Goal: Task Accomplishment & Management: Manage account settings

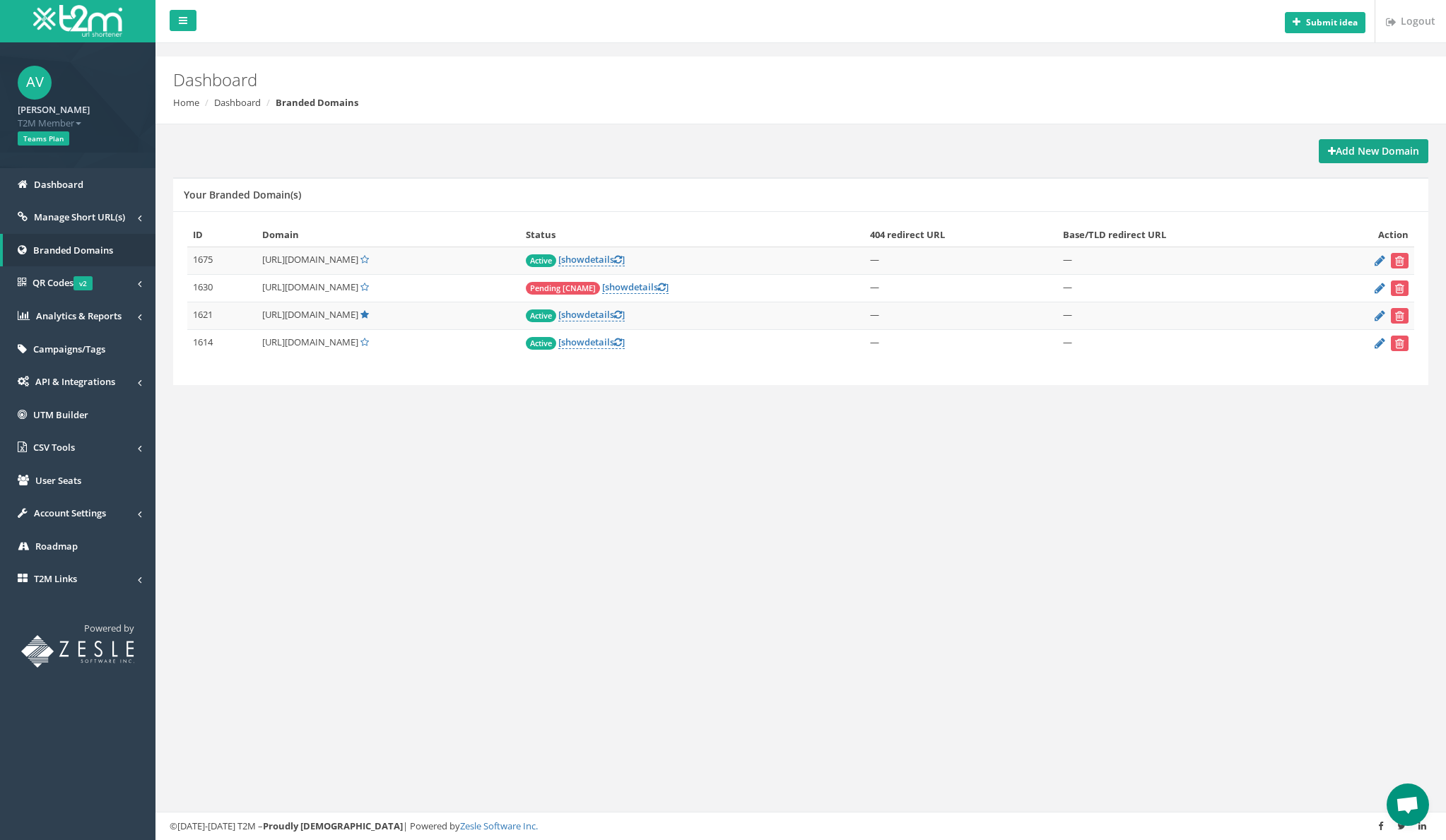
click at [1362, 156] on strong "Add New Domain" at bounding box center [1374, 151] width 91 height 13
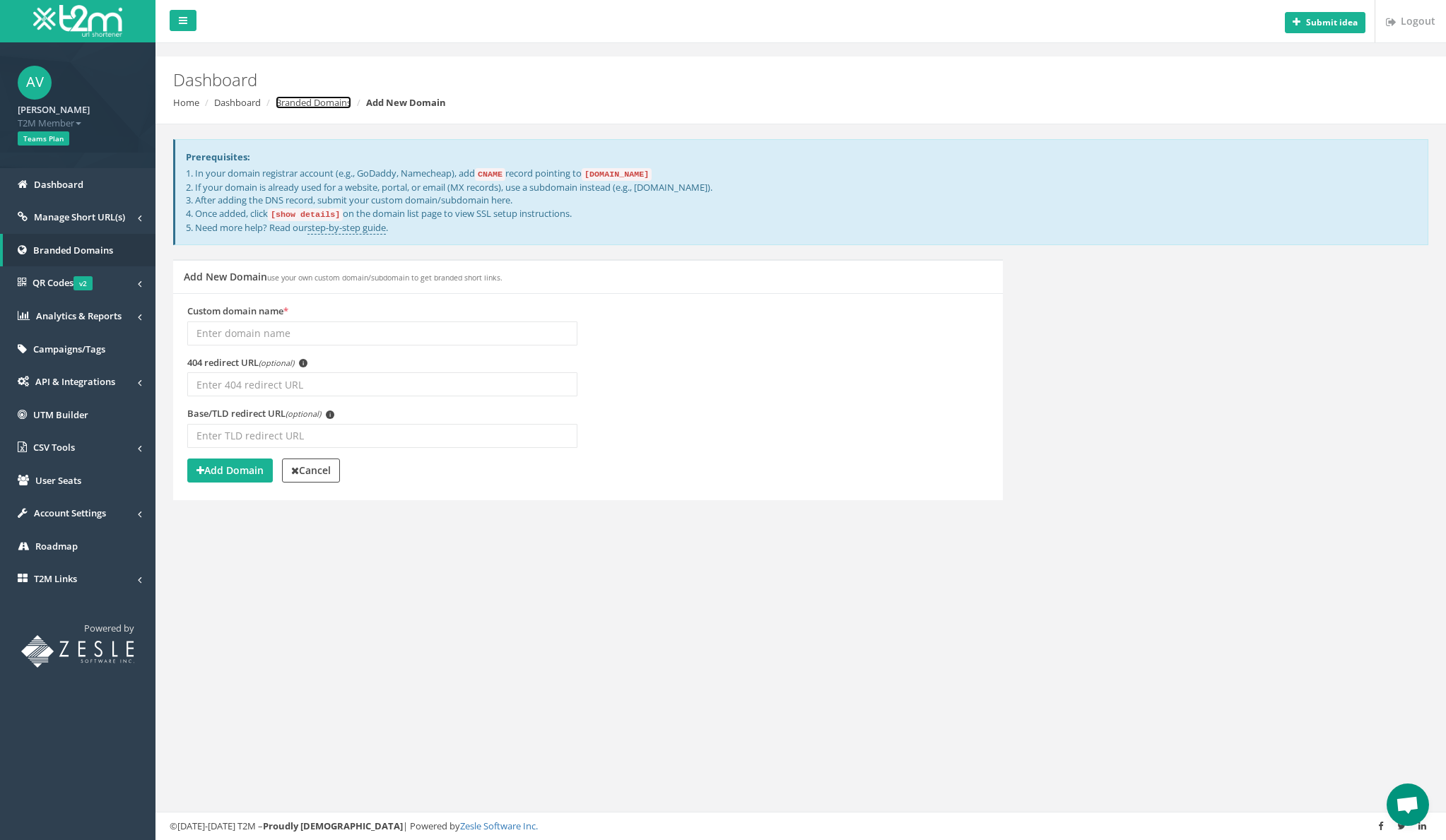
click at [307, 105] on link "Branded Domains" at bounding box center [314, 103] width 76 height 13
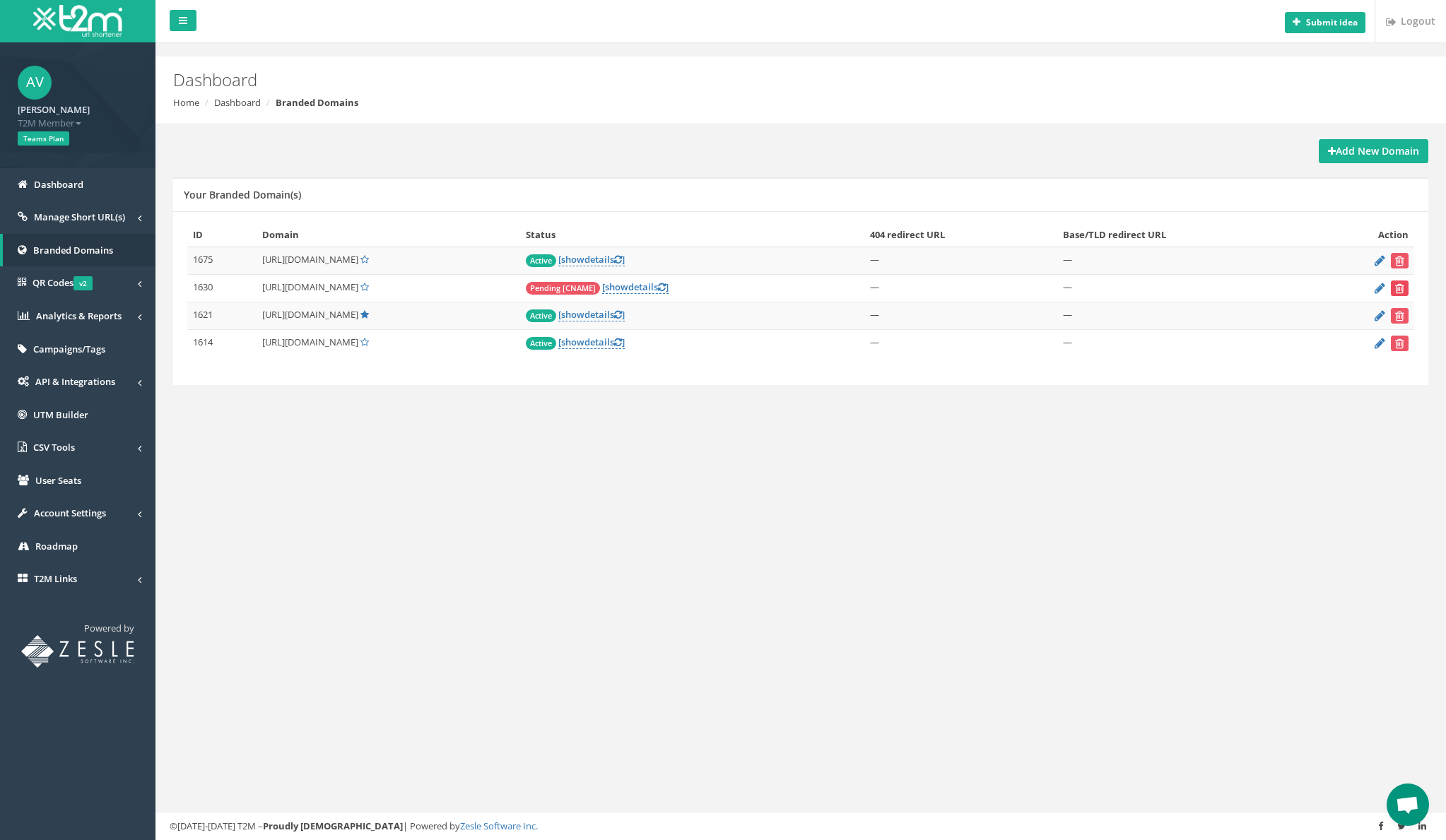
click at [1400, 287] on icon "submit" at bounding box center [1399, 288] width 9 height 8
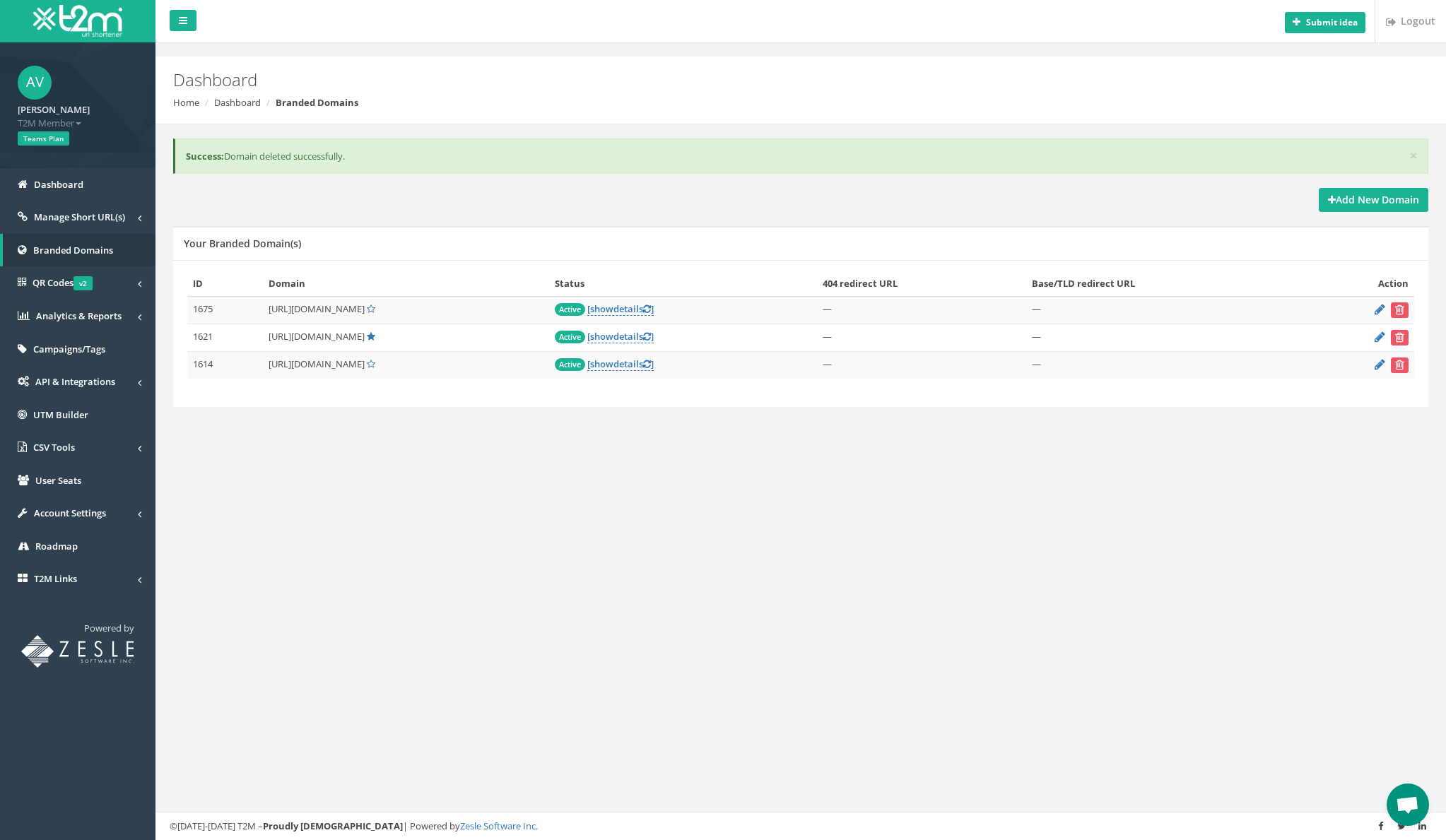
click at [375, 345] on td "[URL][DOMAIN_NAME]" at bounding box center [406, 338] width 287 height 28
click at [365, 363] on span "[URL][DOMAIN_NAME]" at bounding box center [317, 364] width 96 height 13
click at [365, 366] on span "[URL][DOMAIN_NAME]" at bounding box center [317, 364] width 96 height 13
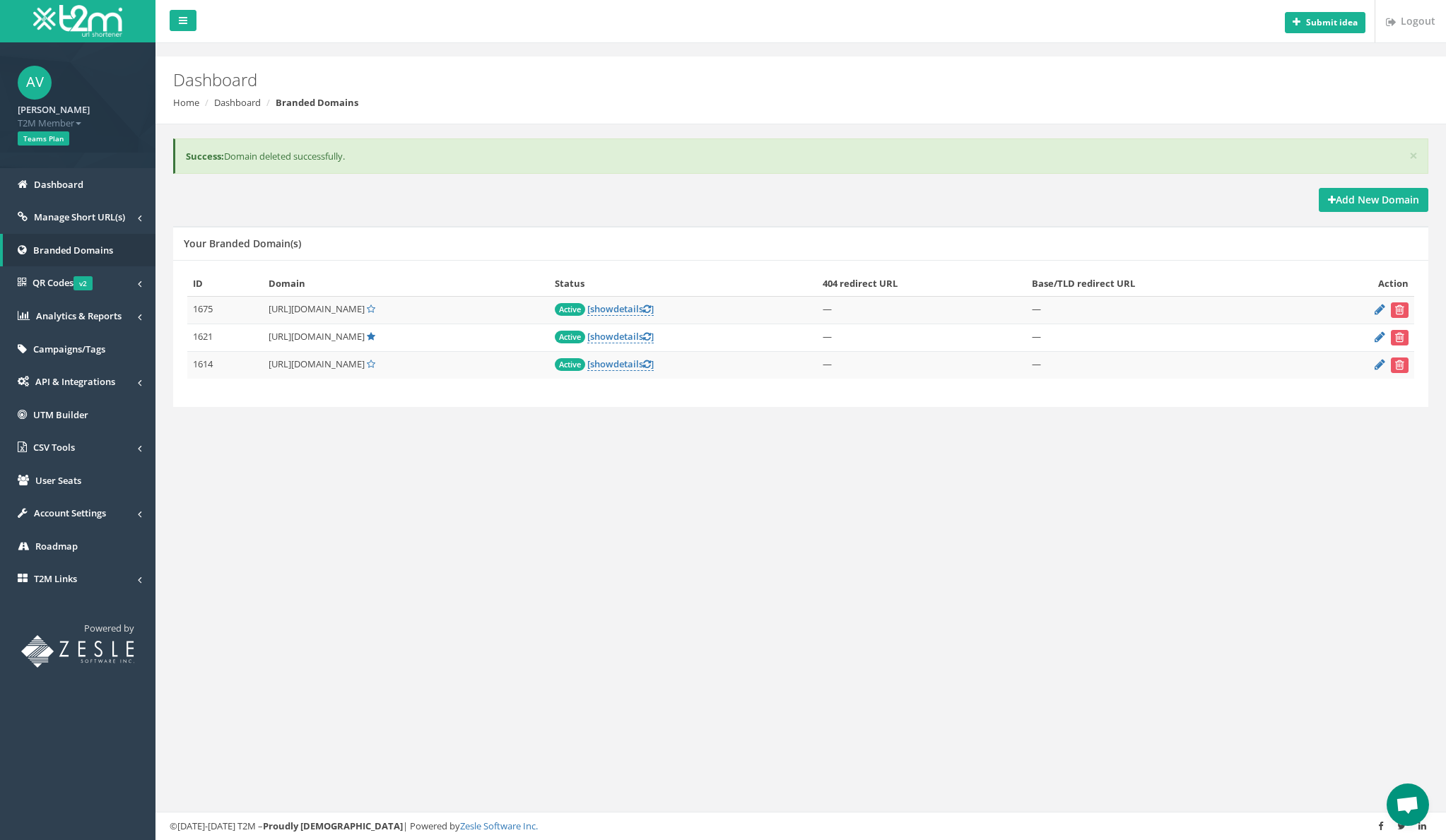
drag, startPoint x: 407, startPoint y: 366, endPoint x: 260, endPoint y: 370, distance: 147.1
click at [263, 370] on td "https://angebot.dogprotect24.de/" at bounding box center [406, 365] width 287 height 28
click at [263, 383] on div "ID Domain Status 404 redirect URL Base/TLD redirect URL Action 1675 https://app…" at bounding box center [800, 331] width 1227 height 122
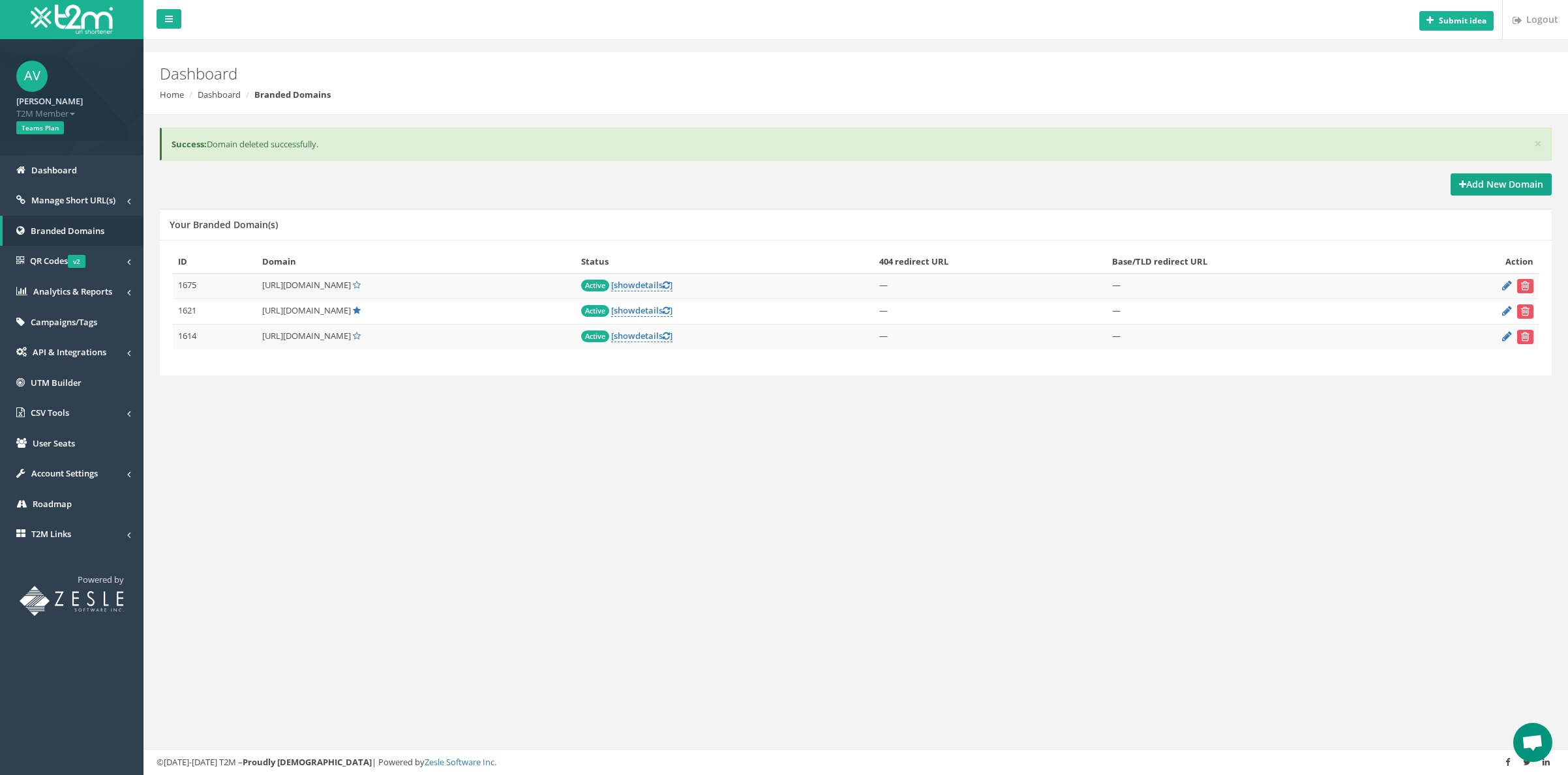
click at [1334, 184] on strong "Add New Domain" at bounding box center [1502, 184] width 84 height 12
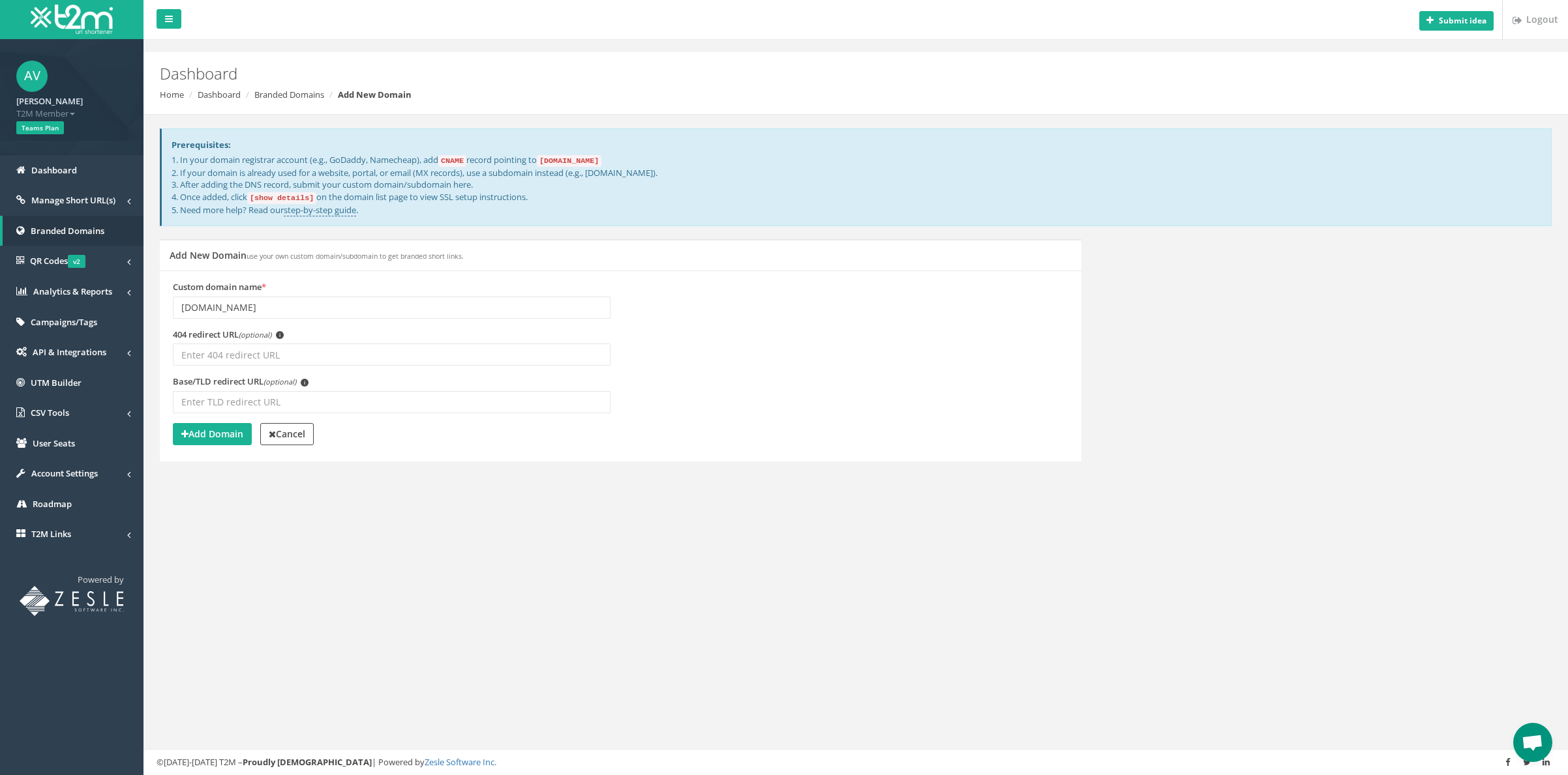
type input "barmenia-zahnversicherung.dogprotect24.de"
click at [387, 365] on div "404 redirect URL (optional) i" at bounding box center [391, 352] width 457 height 47
click at [290, 430] on strong "Cancel" at bounding box center [287, 434] width 36 height 12
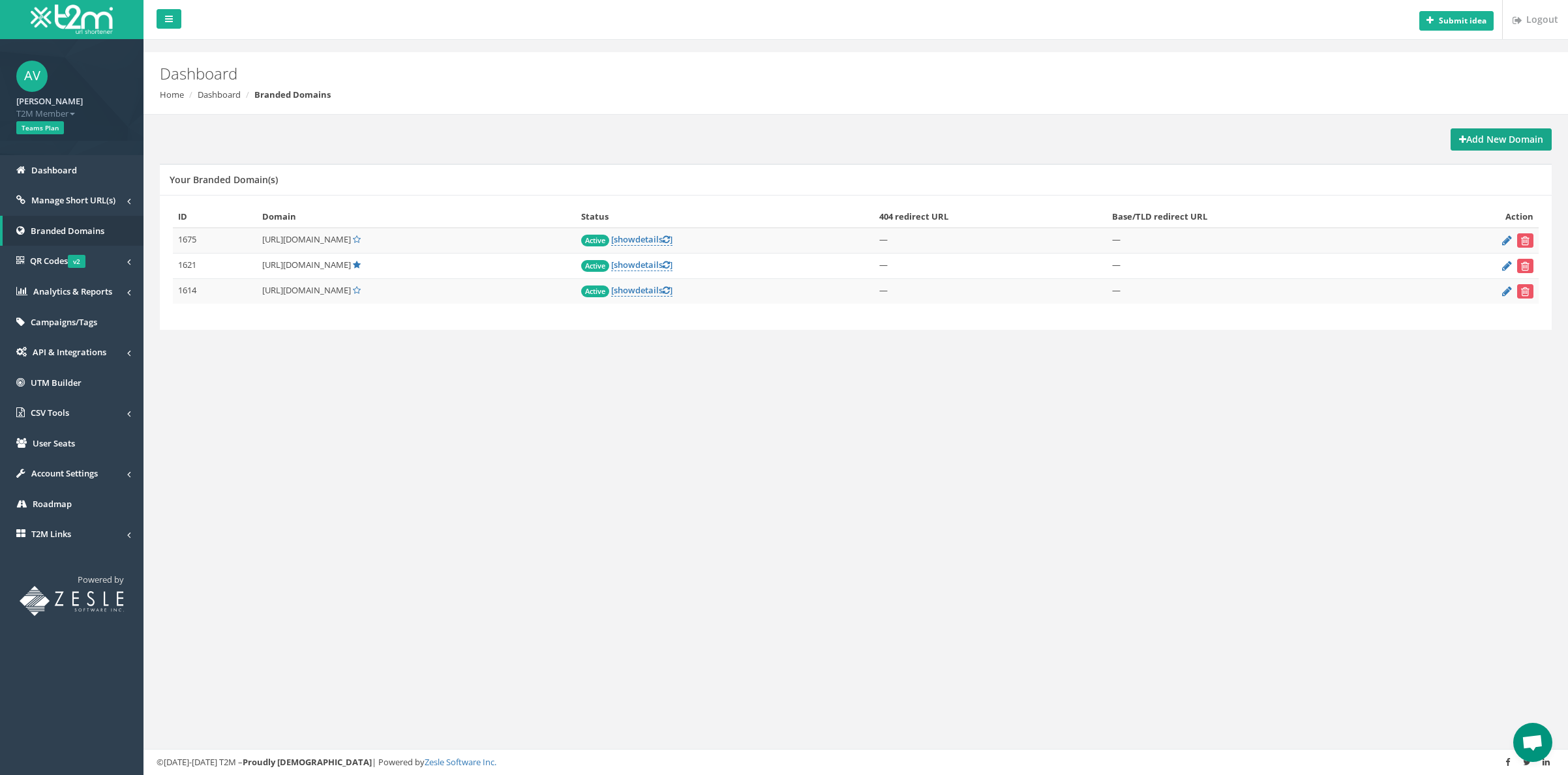
click at [1501, 144] on strong "Add New Domain" at bounding box center [1502, 139] width 84 height 12
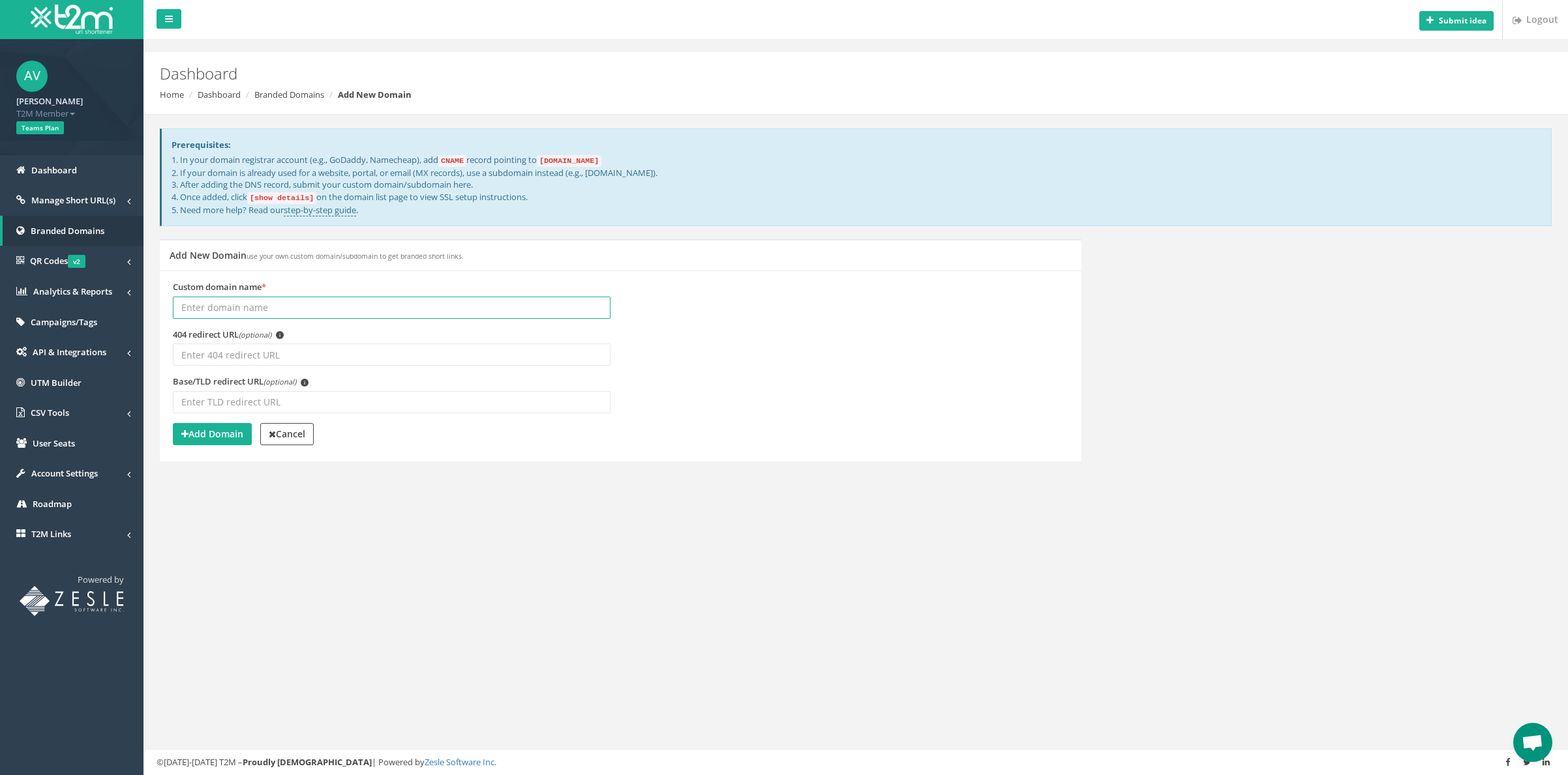
paste input "[URL][DOMAIN_NAME]"
type input "https://barmenia-zahnversicherung.dogprotect24.de"
click at [219, 430] on strong "Add Domain" at bounding box center [212, 434] width 62 height 12
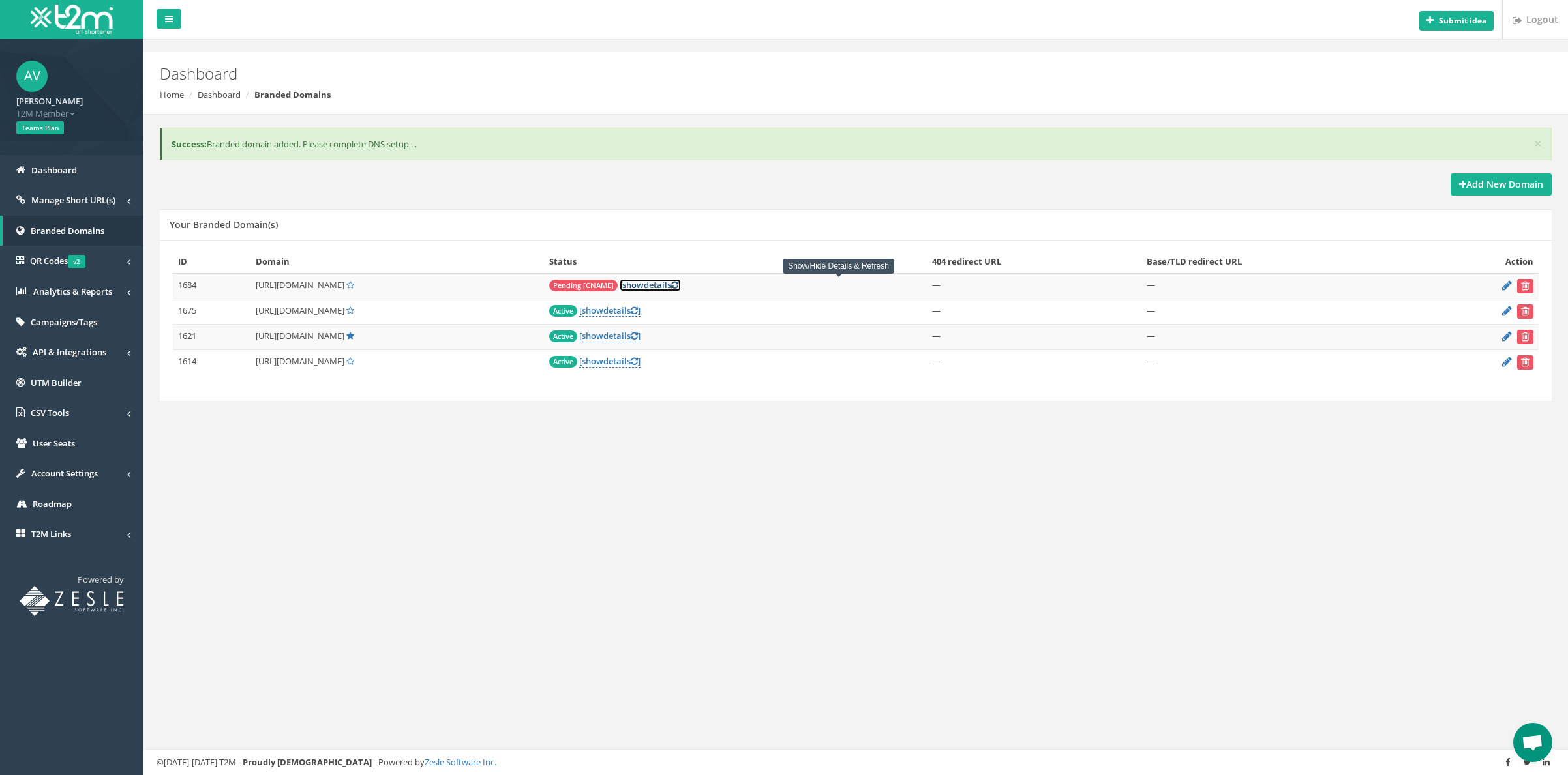
click at [681, 285] on link "[ show details ]" at bounding box center [650, 285] width 61 height 12
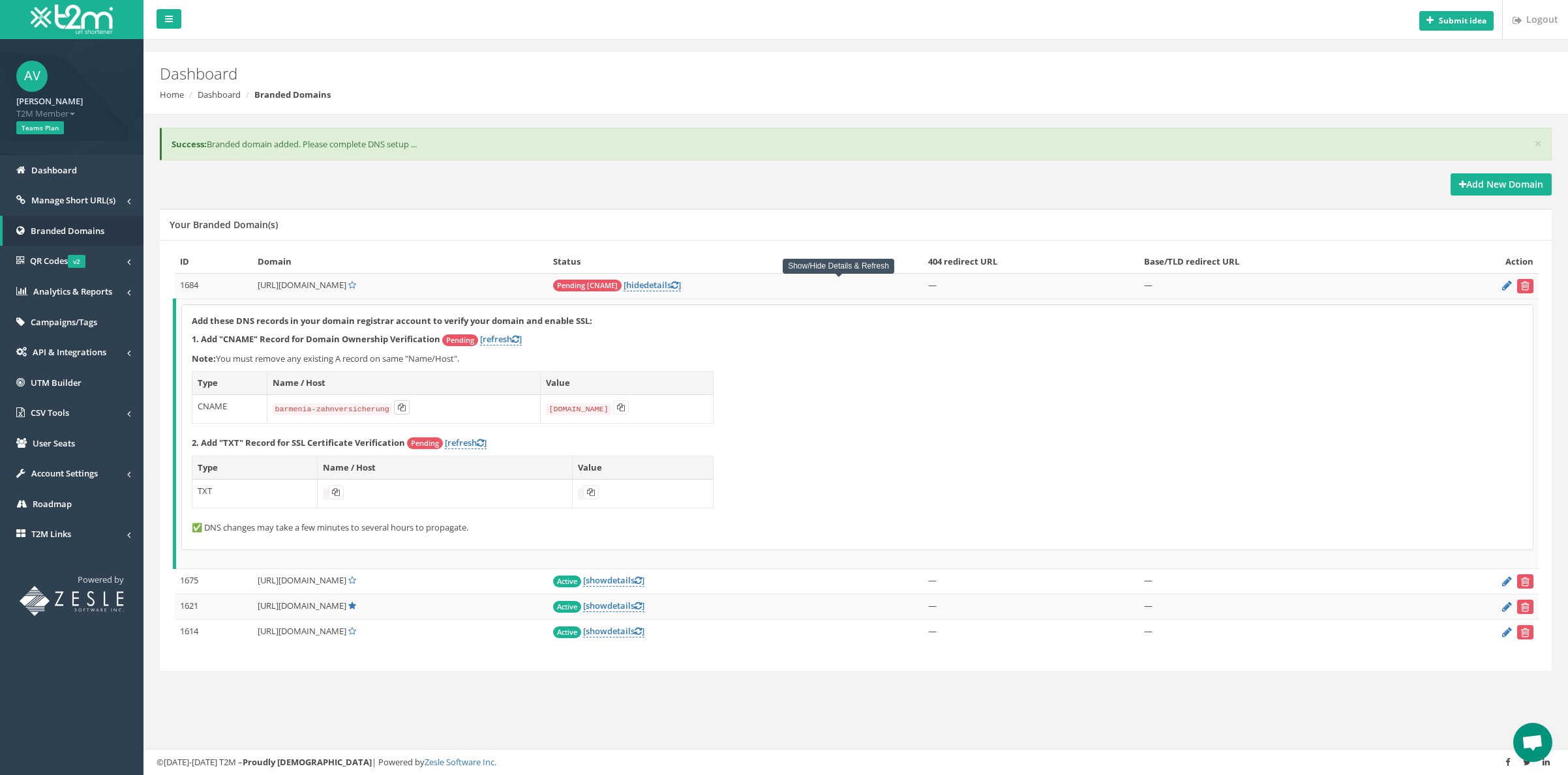
click at [395, 407] on button at bounding box center [402, 407] width 16 height 14
click at [617, 409] on icon at bounding box center [621, 407] width 8 height 8
click at [519, 344] on link "[refresh ]" at bounding box center [500, 339] width 41 height 12
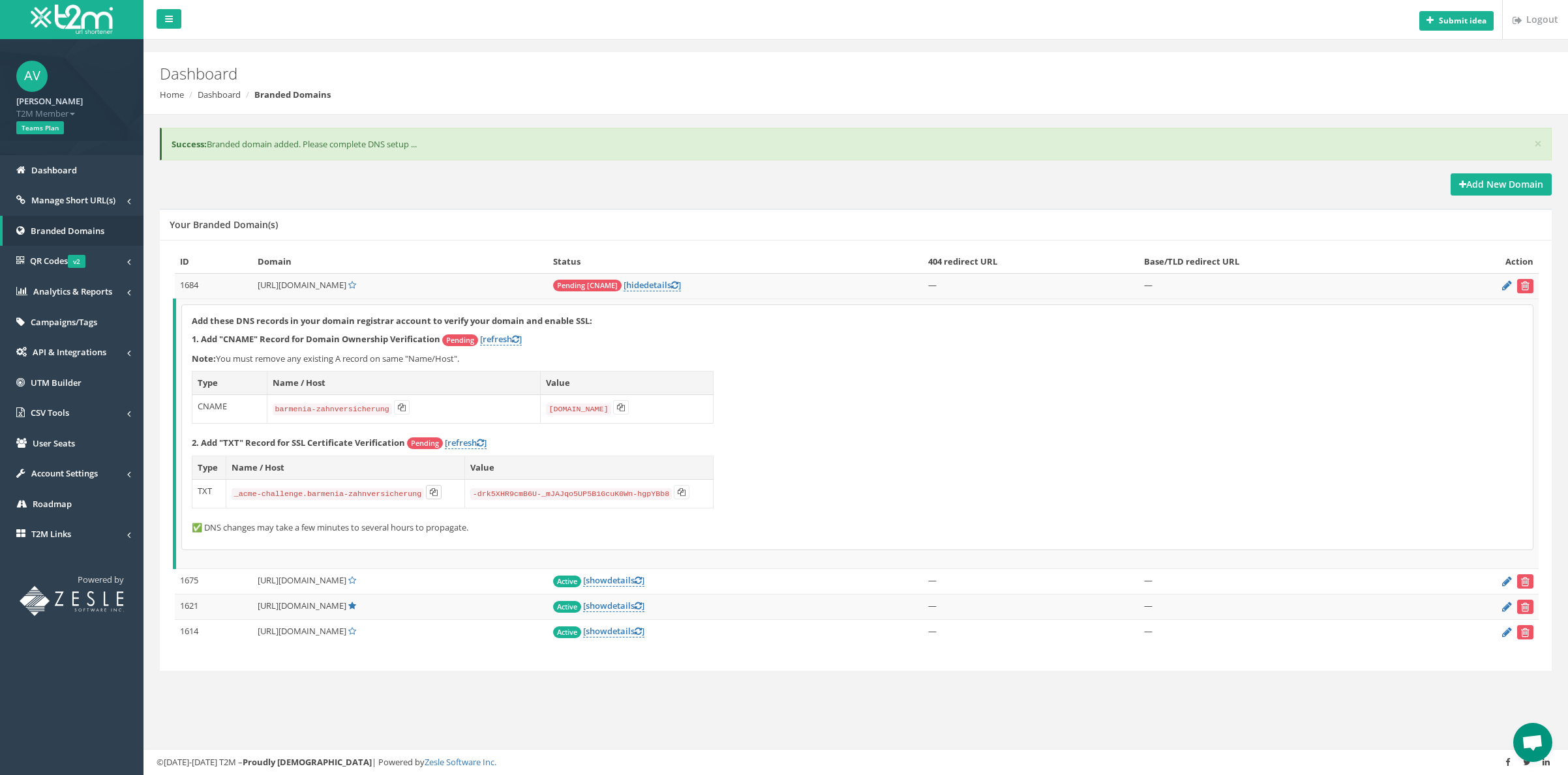
click at [433, 492] on icon at bounding box center [434, 492] width 8 height 8
click at [683, 492] on icon at bounding box center [682, 492] width 8 height 8
click at [496, 343] on link "[refresh ]" at bounding box center [500, 339] width 41 height 12
click at [472, 439] on link "[refresh ]" at bounding box center [465, 438] width 41 height 12
click at [750, 459] on div "Add these DNS records in your domain registrar account to verify your domain an…" at bounding box center [857, 425] width 1351 height 240
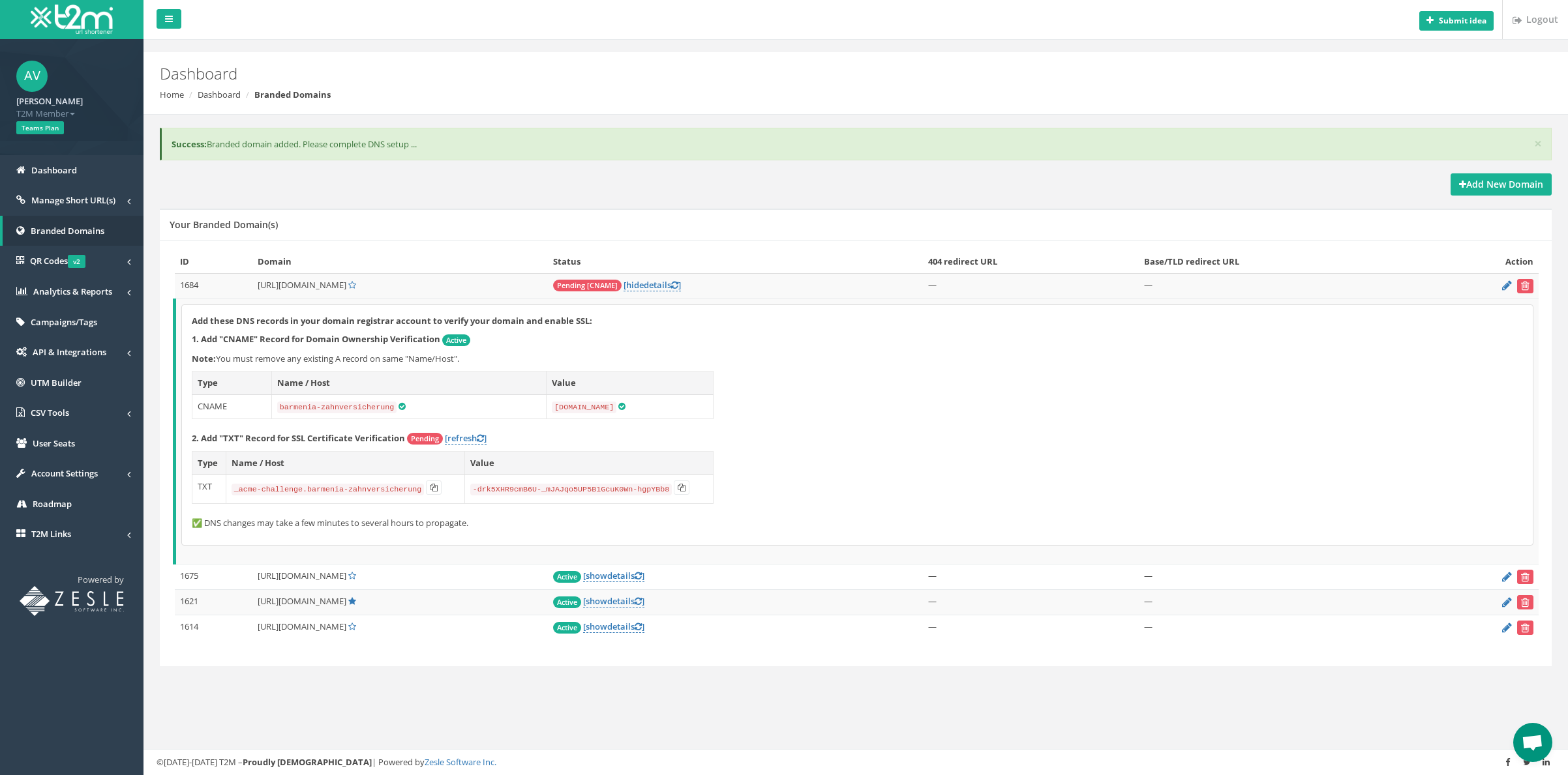
click at [750, 459] on div "Add these DNS records in your domain registrar account to verify your domain an…" at bounding box center [857, 425] width 1351 height 240
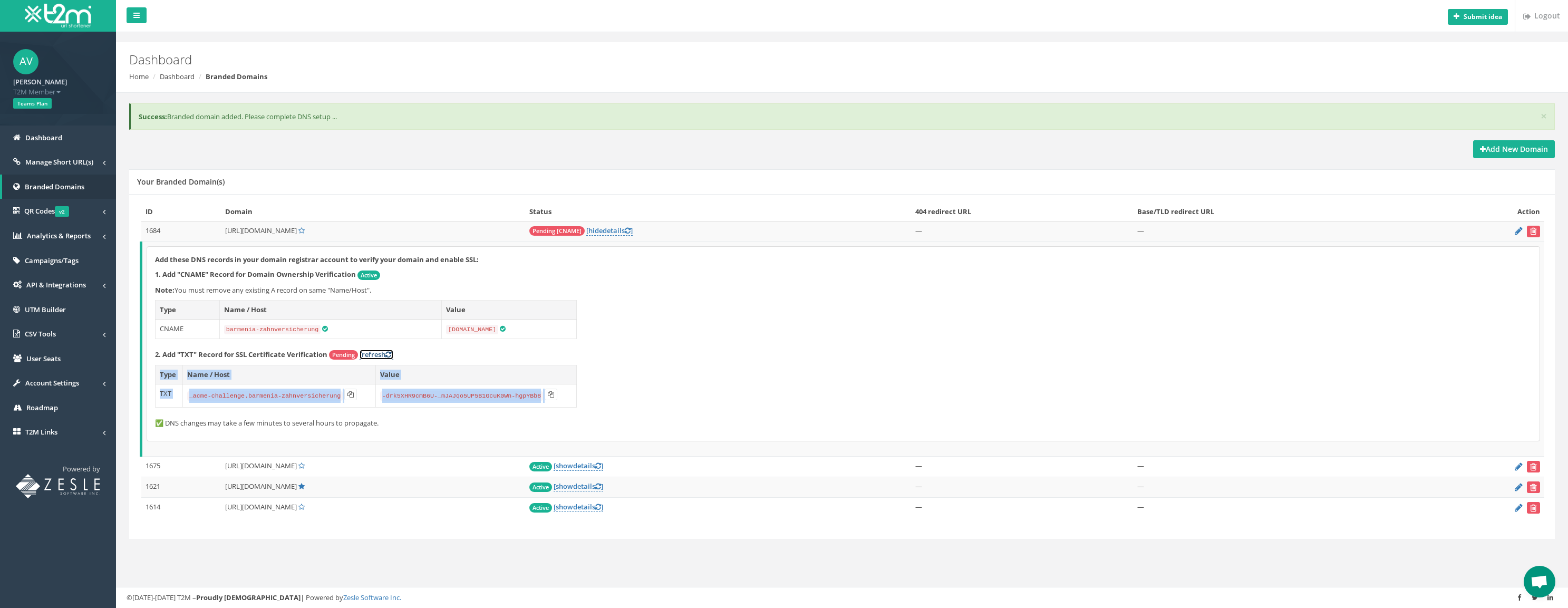
click at [383, 355] on link "[refresh ]" at bounding box center [376, 355] width 33 height 10
click at [627, 350] on p "2. Add "TXT" Record for SSL Certificate Verification Pending [refresh ]" at bounding box center [843, 355] width 1377 height 10
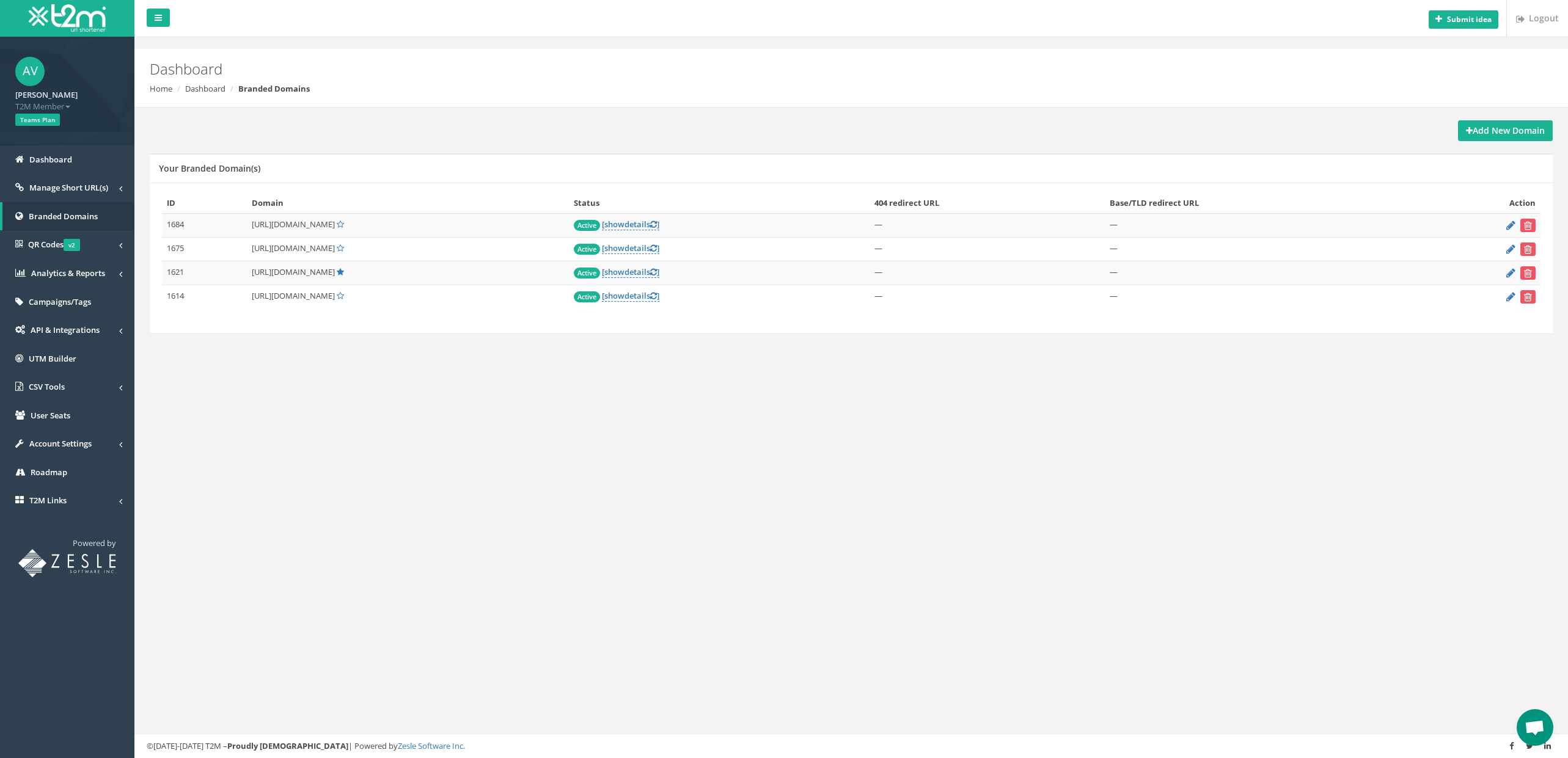
click at [1508, 230] on form at bounding box center [1478, 225] width 114 height 13
click at [1509, 225] on icon at bounding box center [1510, 224] width 9 height 8
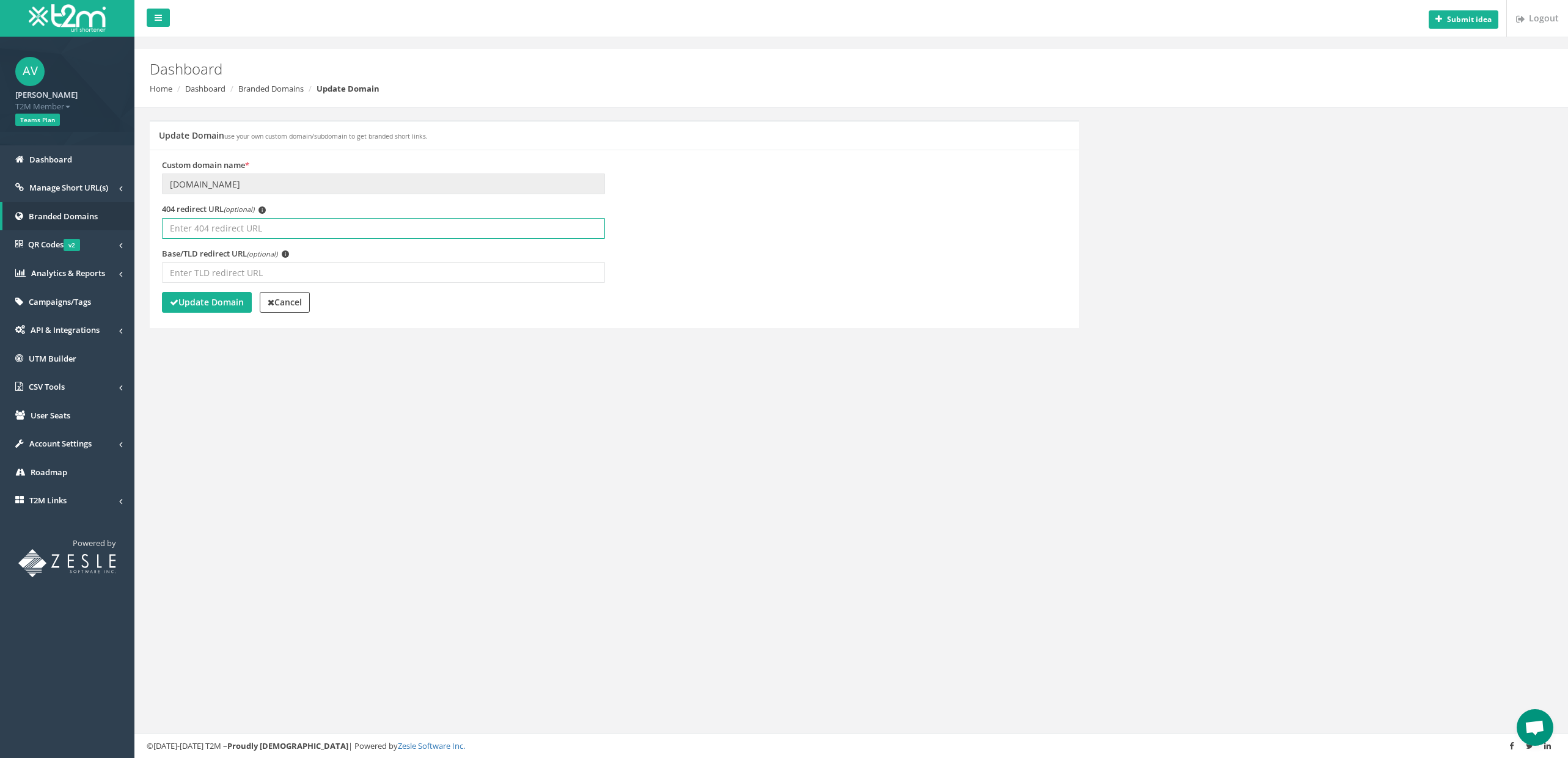
click at [327, 218] on input "404 redirect URL (optional) i" at bounding box center [383, 228] width 443 height 20
paste input "https://barmenia-zahnversicherung.dogprotect24.de/antoniovella@outlook.de"
drag, startPoint x: 199, startPoint y: 228, endPoint x: 625, endPoint y: 224, distance: 426.0
click at [625, 224] on div "404 redirect URL (optional) i https://barmenia-zahnversicherung.dogprotect24.de…" at bounding box center [614, 225] width 923 height 44
type input "[URL][DOMAIN_NAME][PERSON_NAME]"
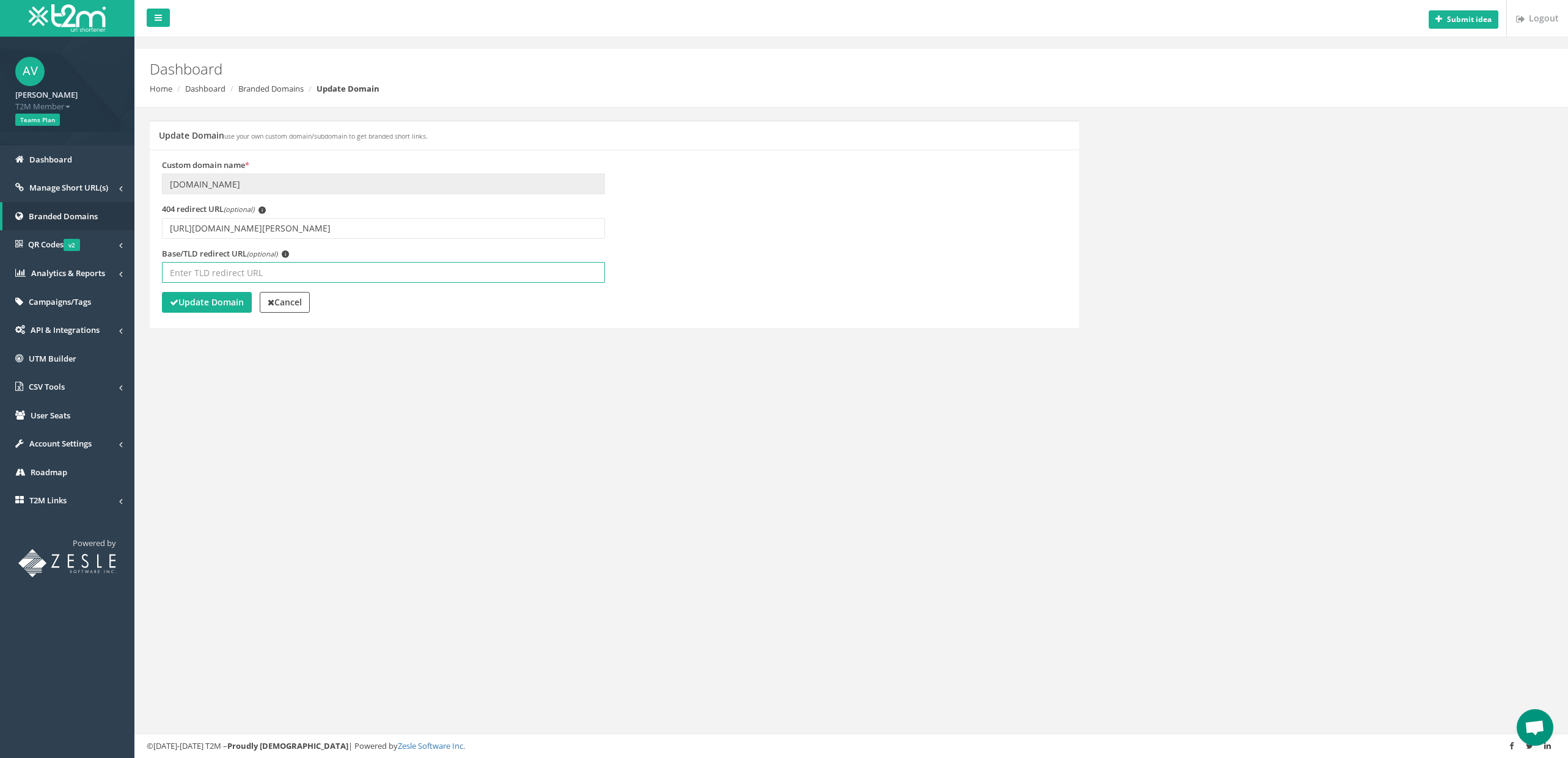
click at [476, 272] on input "Base/TLD redirect URL (optional) i" at bounding box center [383, 272] width 443 height 20
paste input "[URL][DOMAIN_NAME][PERSON_NAME]"
type input "[URL][DOMAIN_NAME][PERSON_NAME]"
click at [234, 299] on strong "Update Domain" at bounding box center [207, 302] width 74 height 11
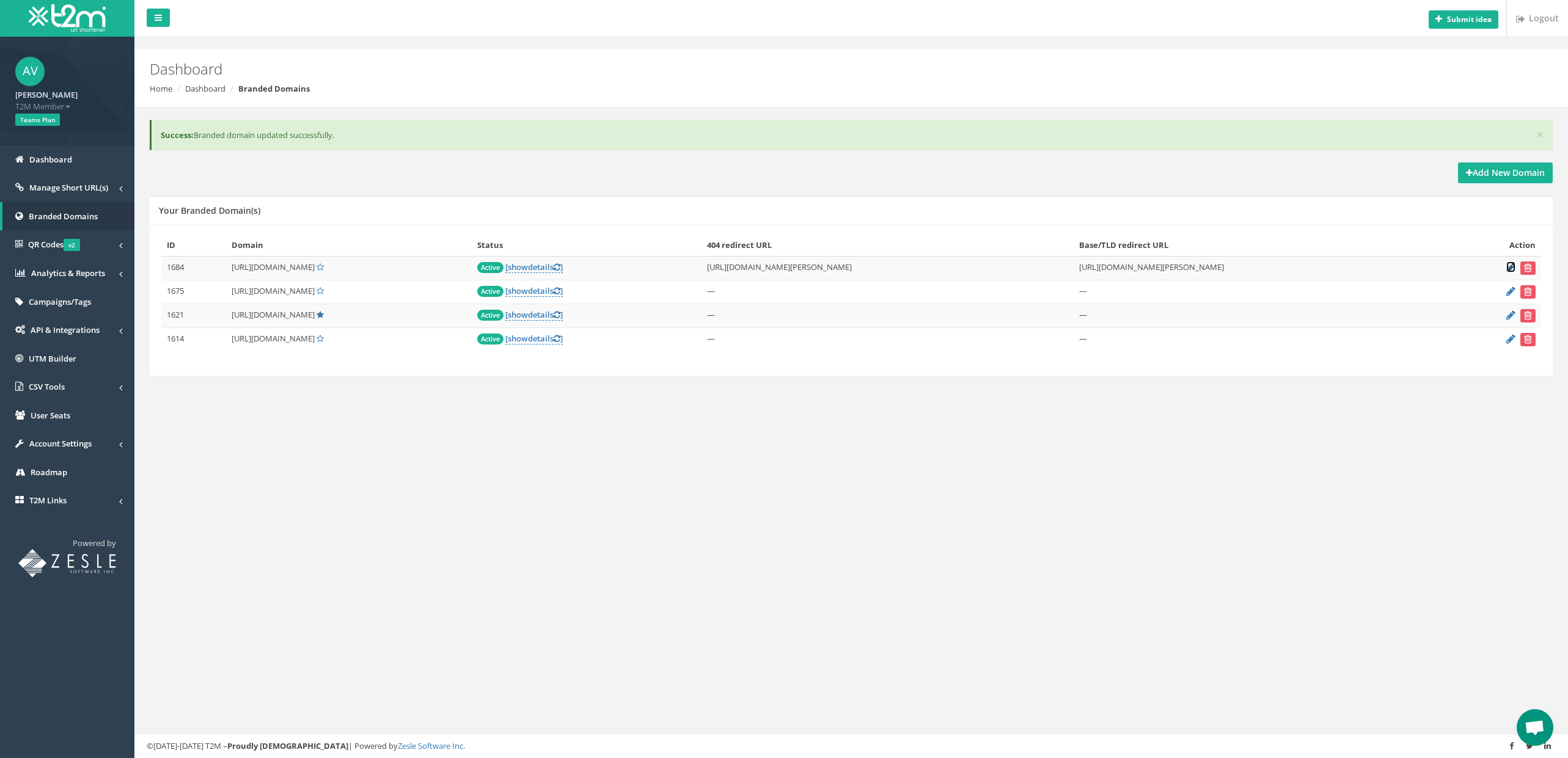
click at [1508, 269] on icon at bounding box center [1510, 267] width 9 height 8
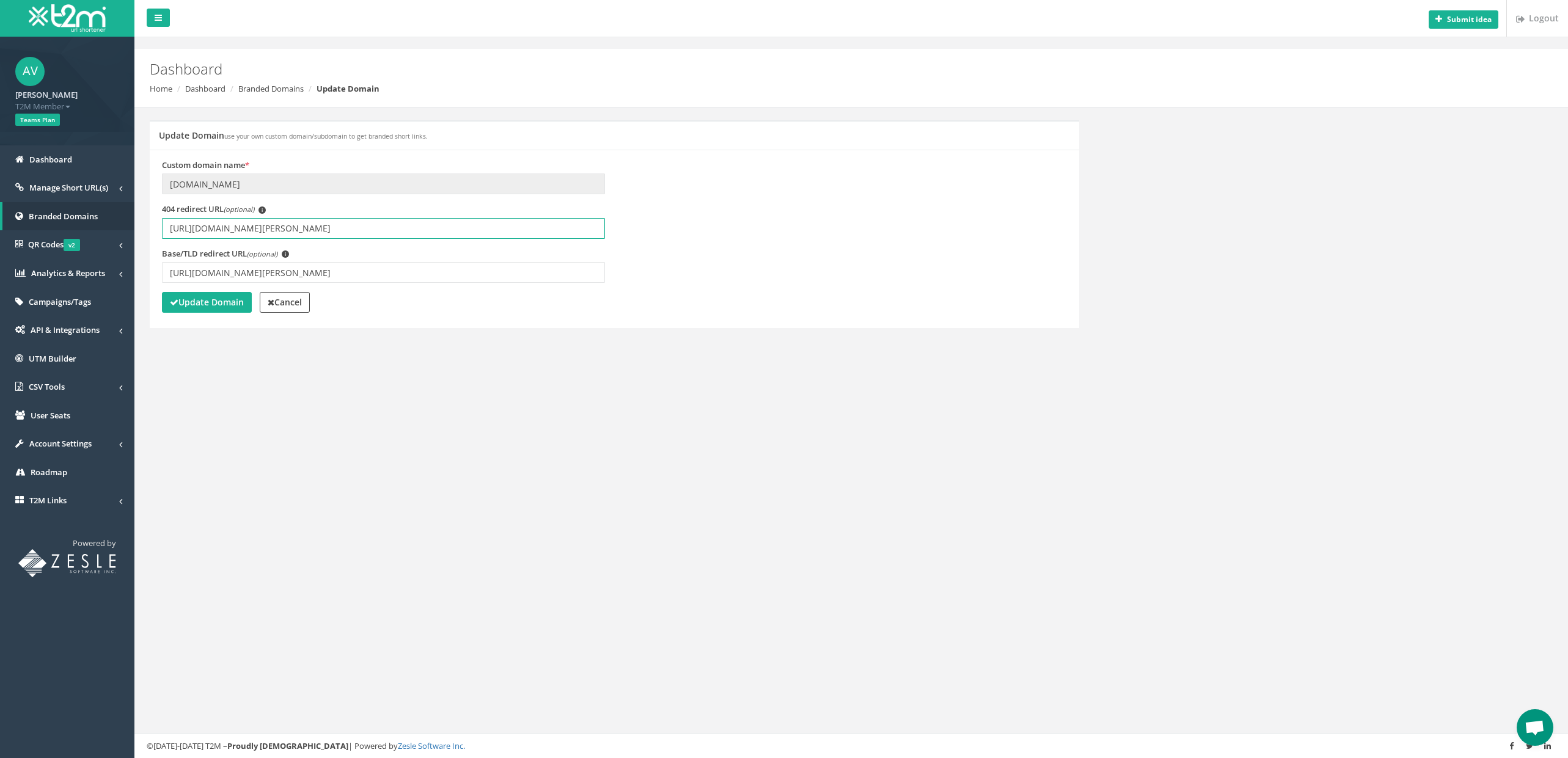
click at [560, 232] on input "[URL][DOMAIN_NAME][PERSON_NAME]" at bounding box center [383, 228] width 443 height 20
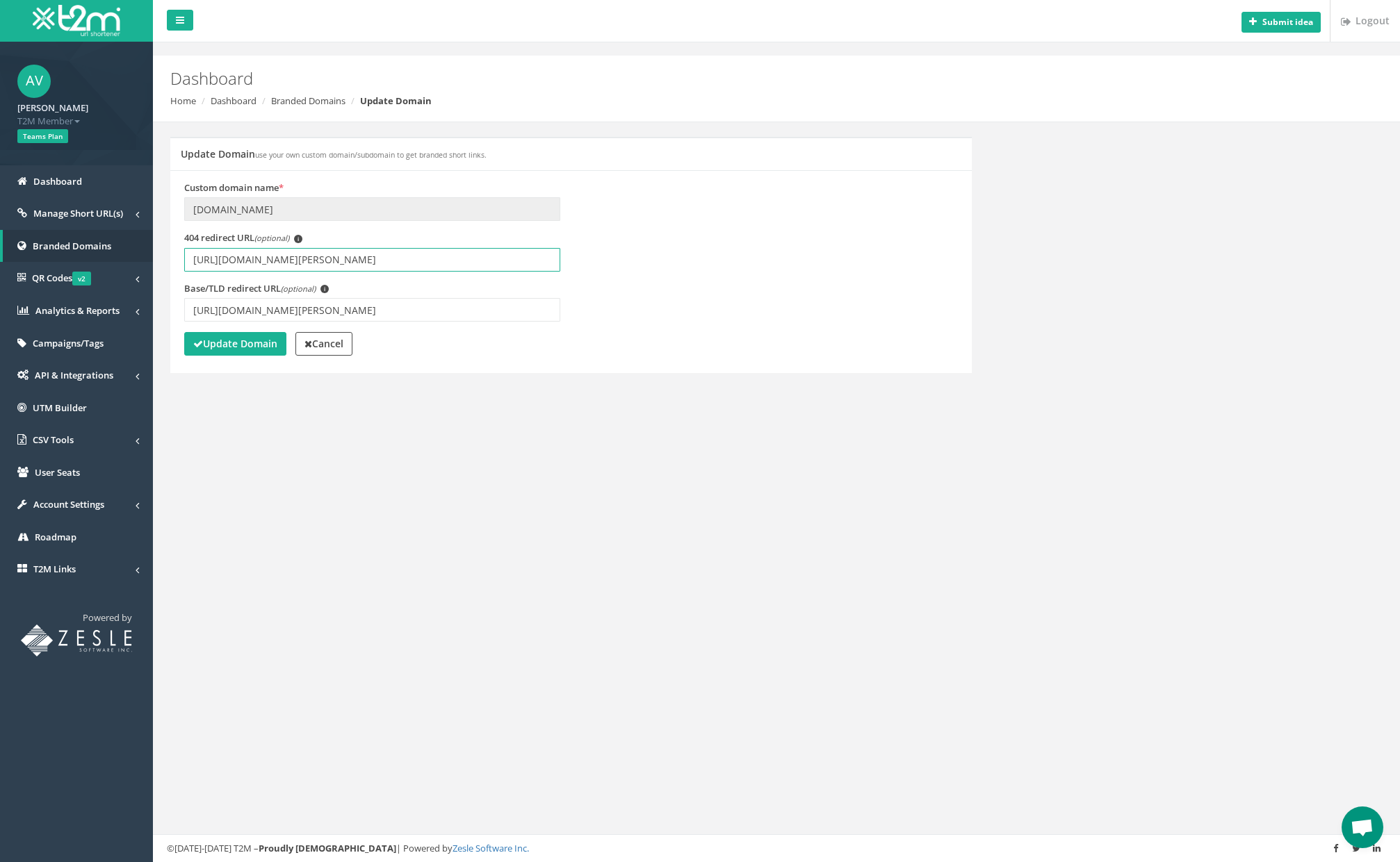
click at [336, 266] on input "https://www.dogprotect24.de/zahn" at bounding box center [372, 259] width 376 height 23
paste input "#altersabfrage"
type input "[URL][DOMAIN_NAME][PERSON_NAME]"
click at [333, 314] on input "https://www.dogprotect24.de/zahn" at bounding box center [372, 309] width 376 height 23
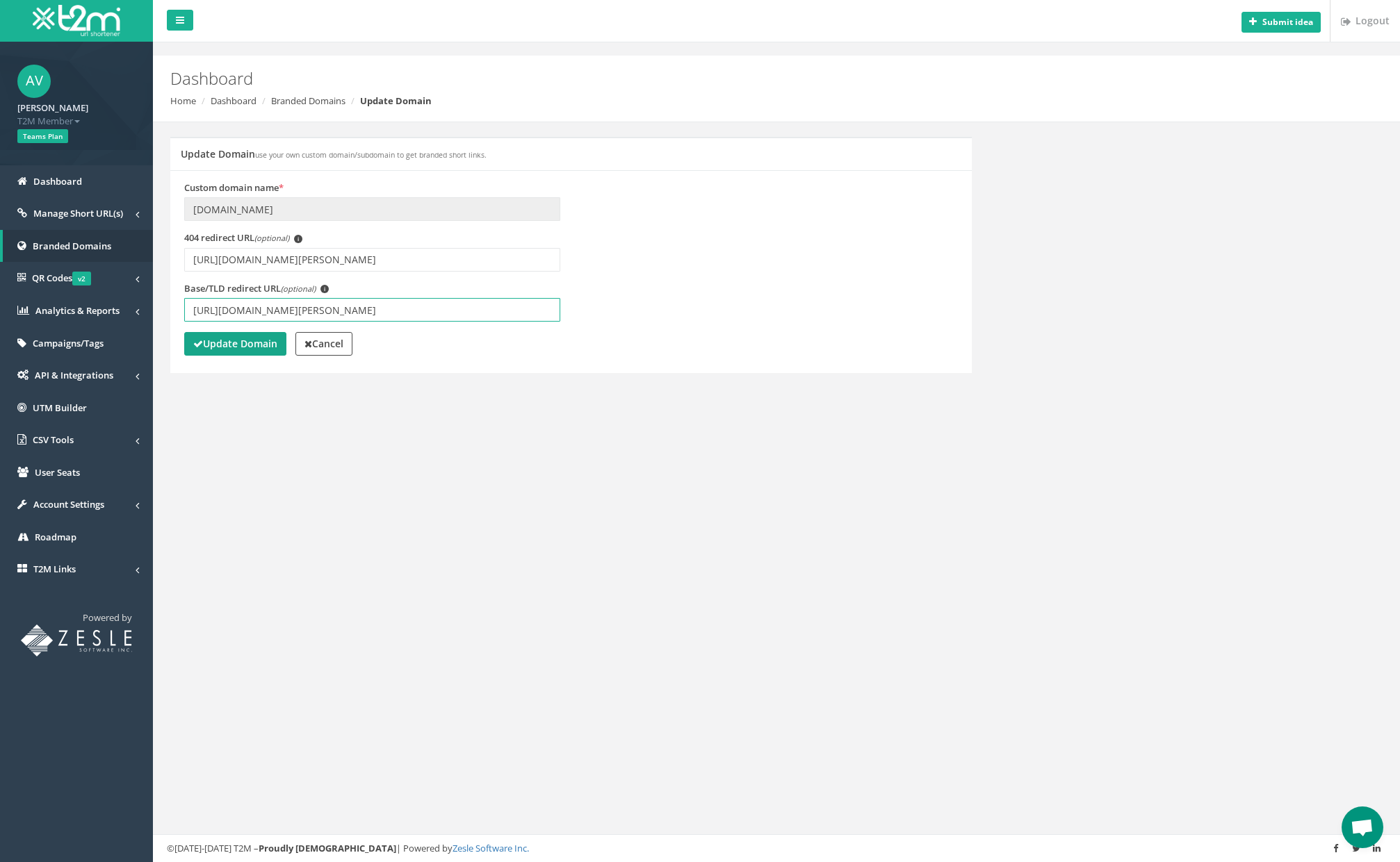
paste input "#altersabfrage"
type input "[URL][DOMAIN_NAME][PERSON_NAME]"
click at [249, 348] on strong "Update Domain" at bounding box center [235, 344] width 84 height 13
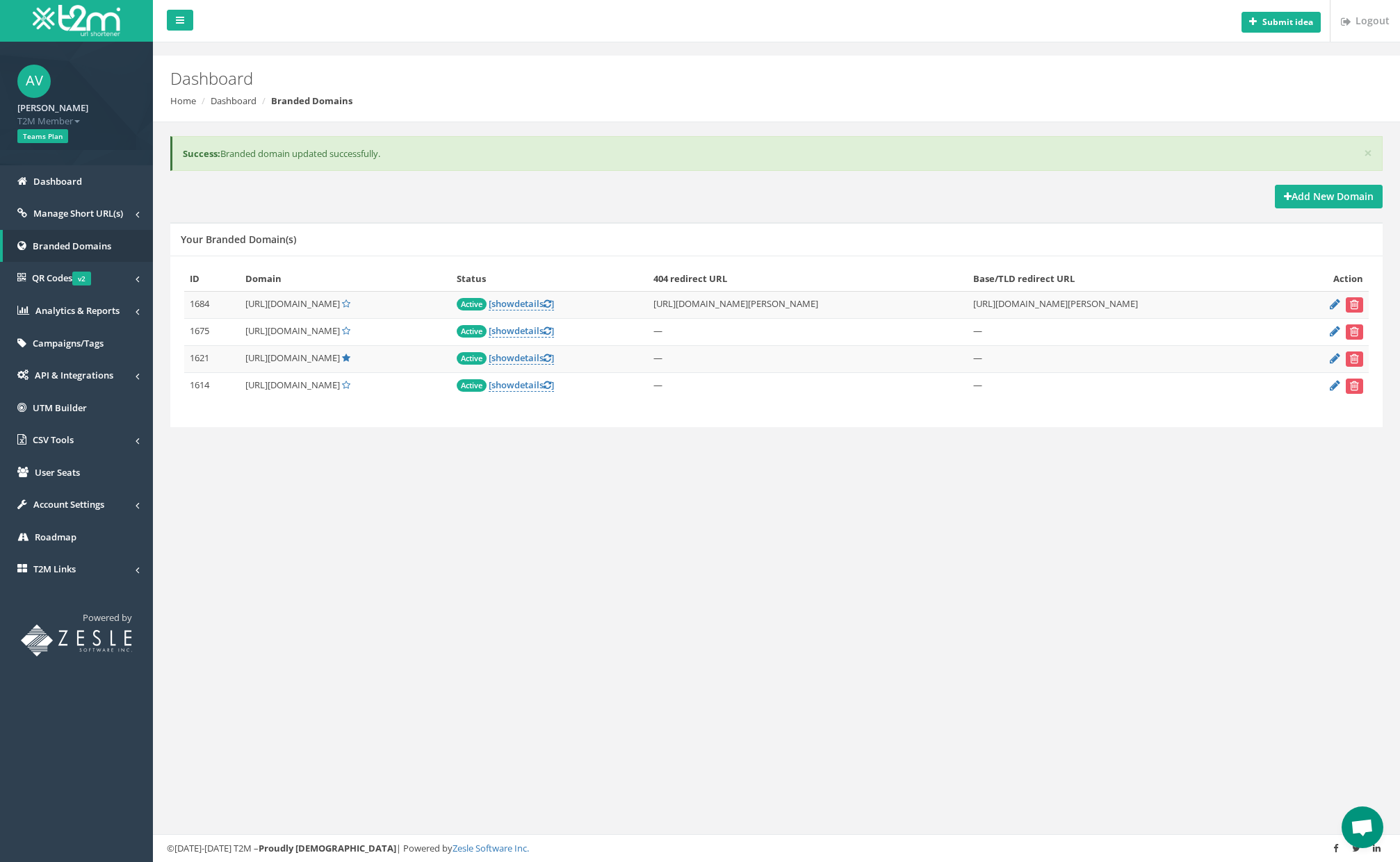
click at [579, 472] on div "× Success: Branded domain updated successfully. Add New Domain Your Branded Dom…" at bounding box center [775, 297] width 1226 height 350
click at [870, 309] on td "[URL][DOMAIN_NAME][PERSON_NAME]" at bounding box center [808, 305] width 319 height 27
click at [870, 309] on td "https://www.dogprotect24.de/zahn#altersabfrage" at bounding box center [808, 305] width 319 height 27
copy tr "https://www.dogprotect24.de/zahn#altersabfrage"
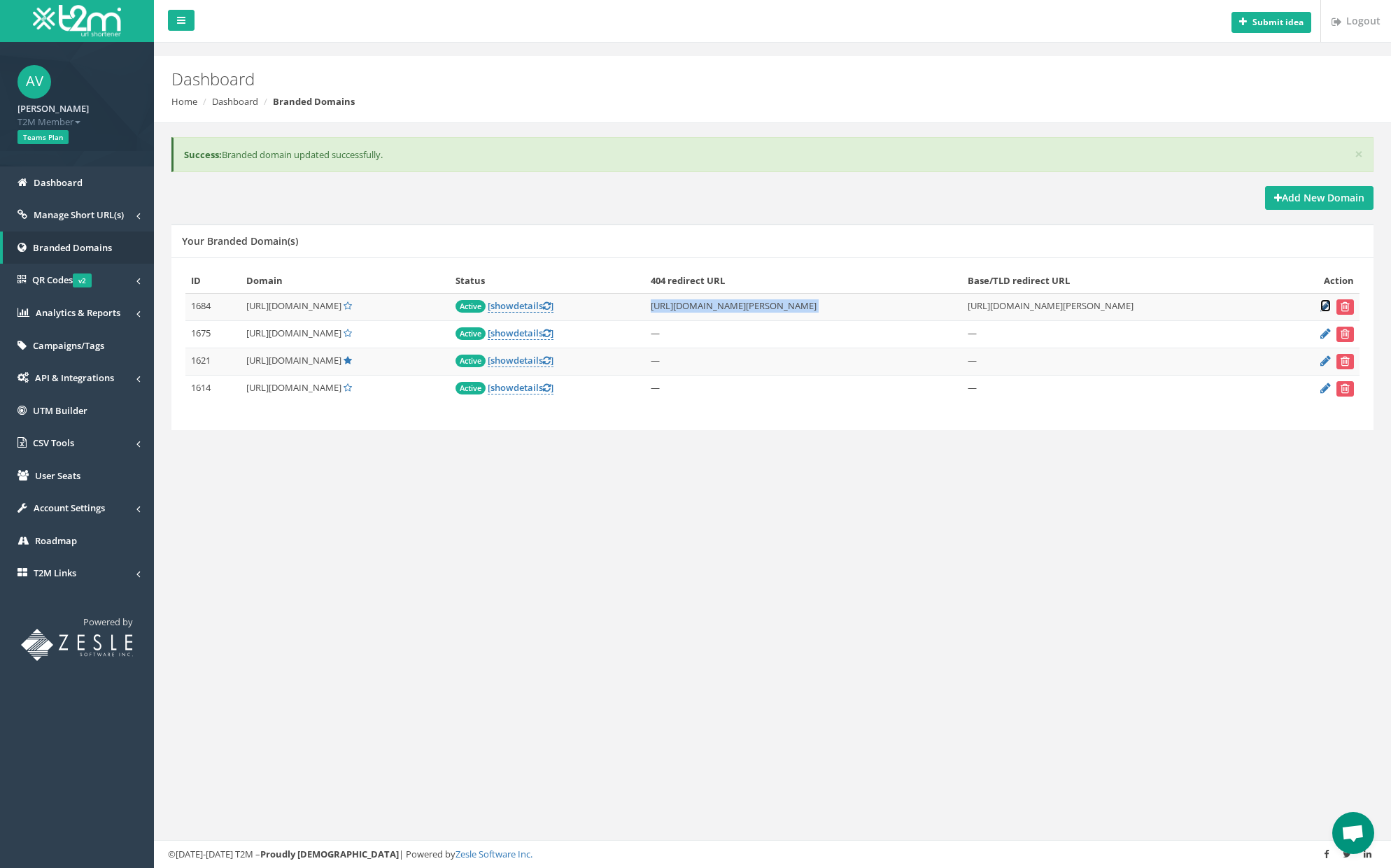
click at [1324, 305] on icon at bounding box center [1326, 305] width 11 height 9
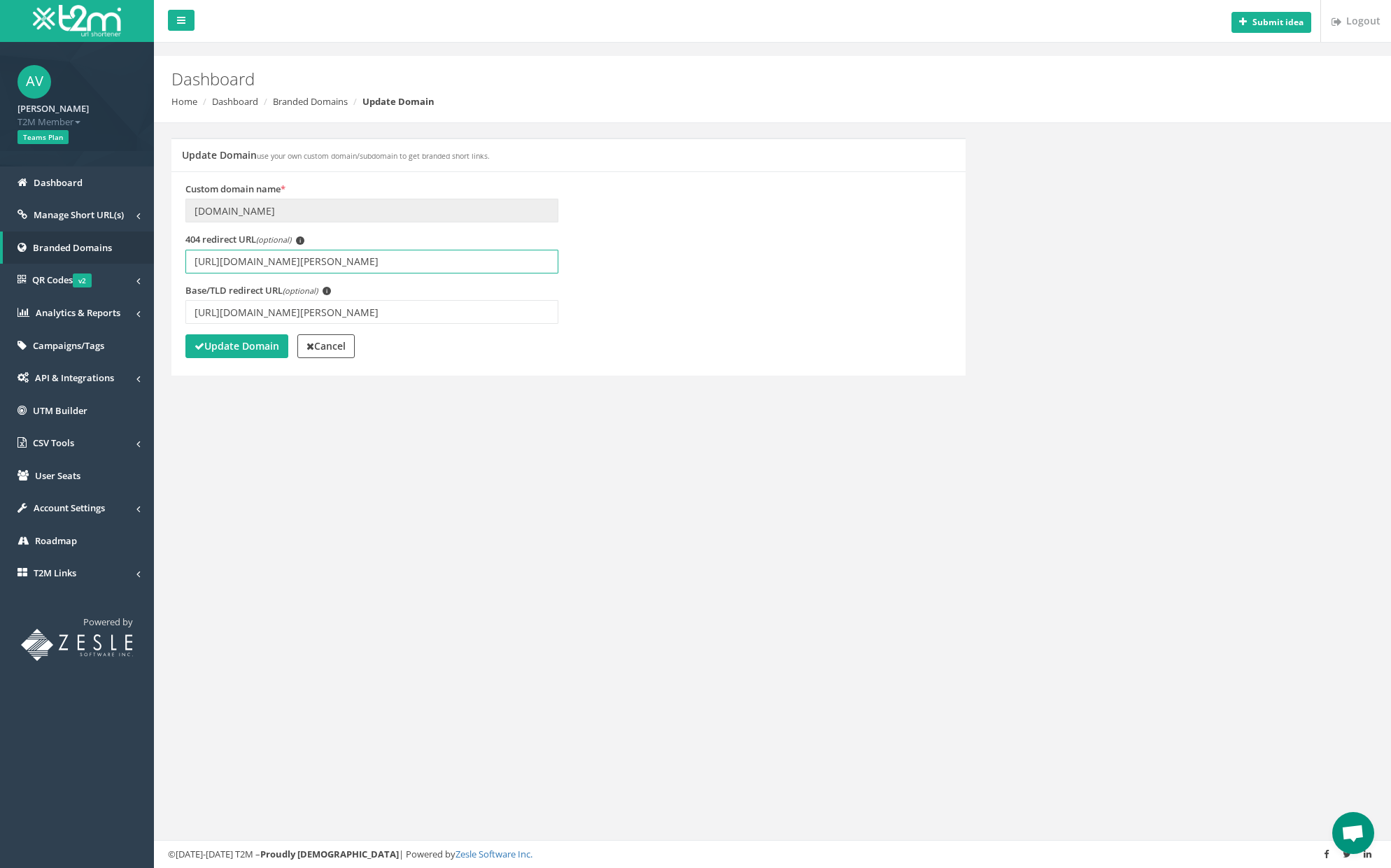
click at [353, 263] on input "[URL][DOMAIN_NAME][PERSON_NAME]" at bounding box center [371, 261] width 373 height 23
click at [453, 263] on input "[URL][DOMAIN_NAME][PERSON_NAME]" at bounding box center [371, 261] width 373 height 23
type input "[URL][DOMAIN_NAME][PERSON_NAME]"
click at [454, 315] on input "[URL][DOMAIN_NAME][PERSON_NAME]" at bounding box center [371, 311] width 373 height 23
paste input "?utm_source=redirectt2m"
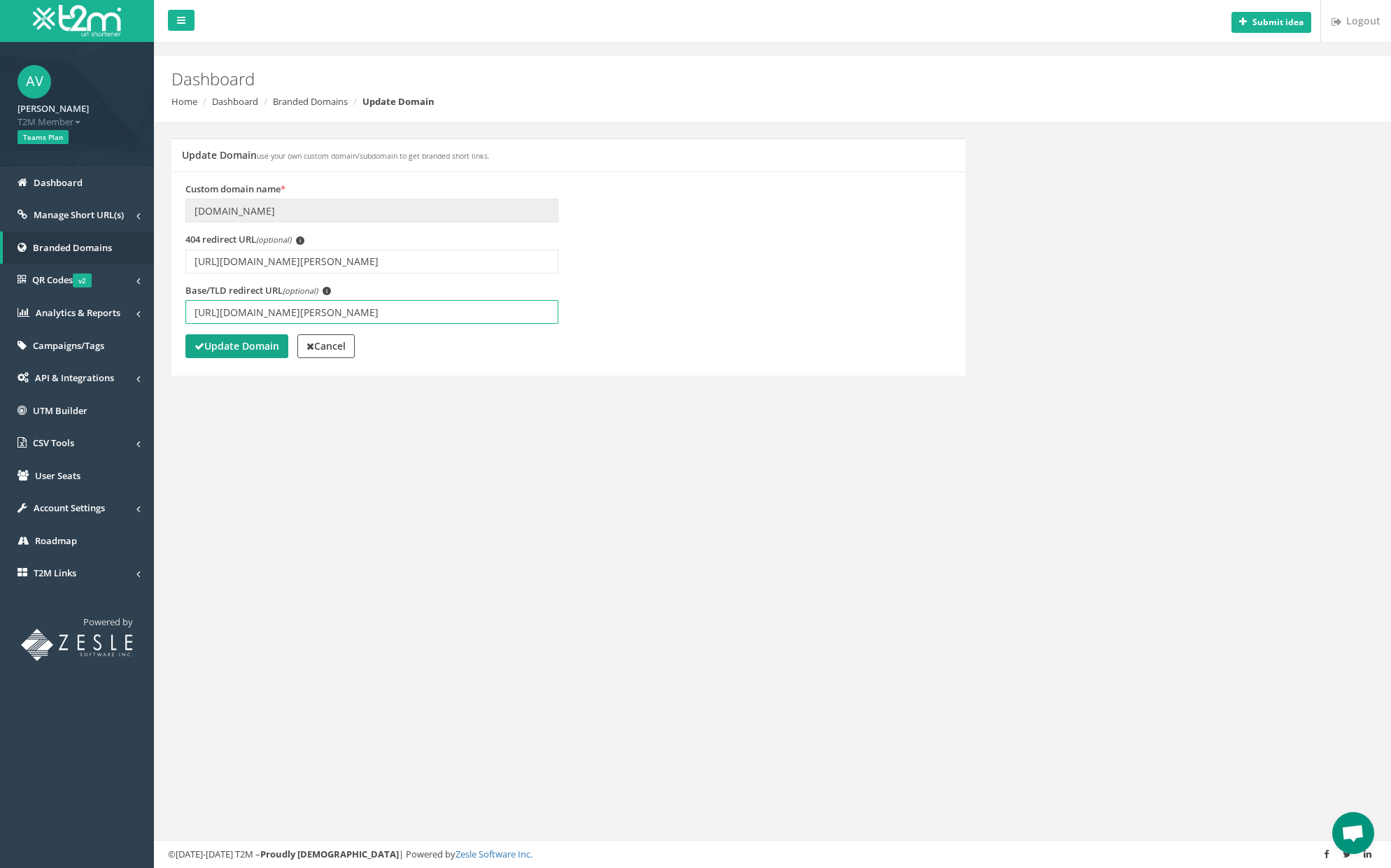
type input "[URL][DOMAIN_NAME][PERSON_NAME]"
click at [260, 348] on strong "Update Domain" at bounding box center [237, 346] width 85 height 13
